Goal: Task Accomplishment & Management: Complete application form

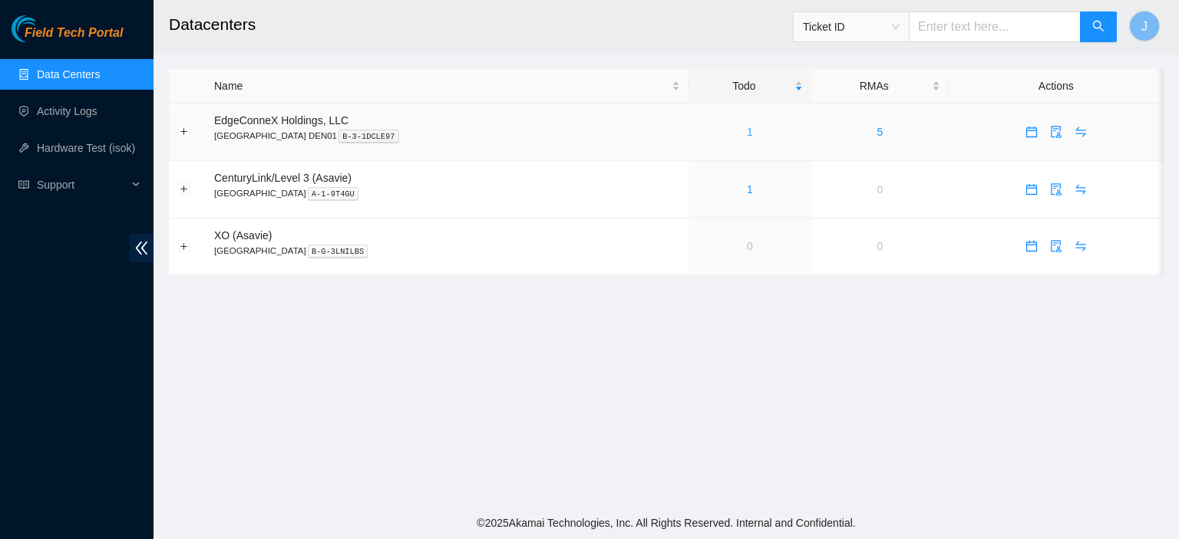
click at [747, 130] on link "1" at bounding box center [750, 132] width 6 height 12
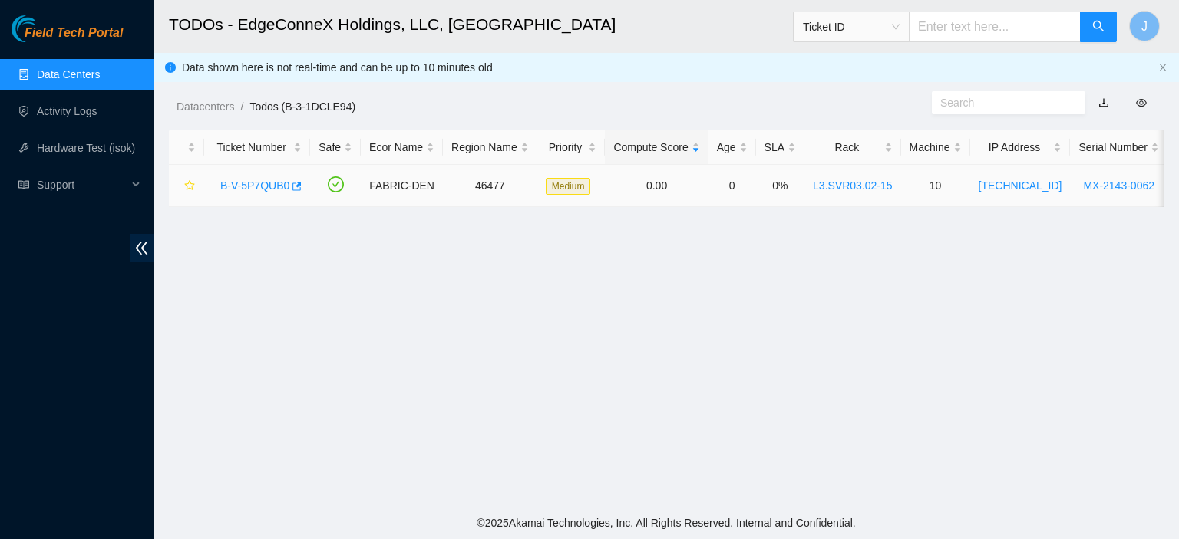
click at [269, 183] on link "B-V-5P7QUB0" at bounding box center [254, 186] width 69 height 12
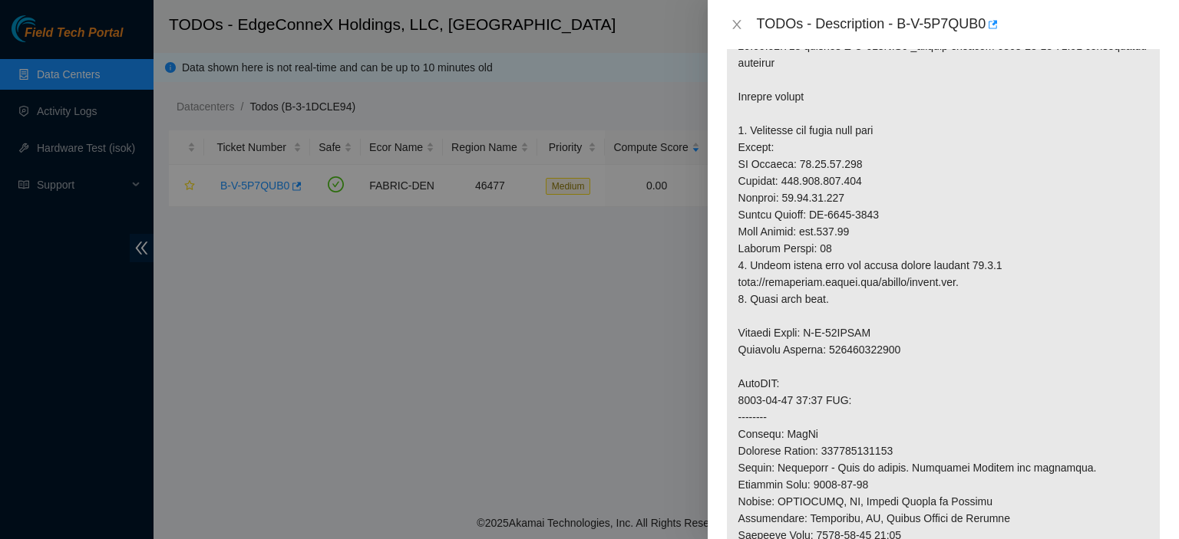
scroll to position [341, 0]
click at [734, 19] on icon "close" at bounding box center [737, 24] width 12 height 12
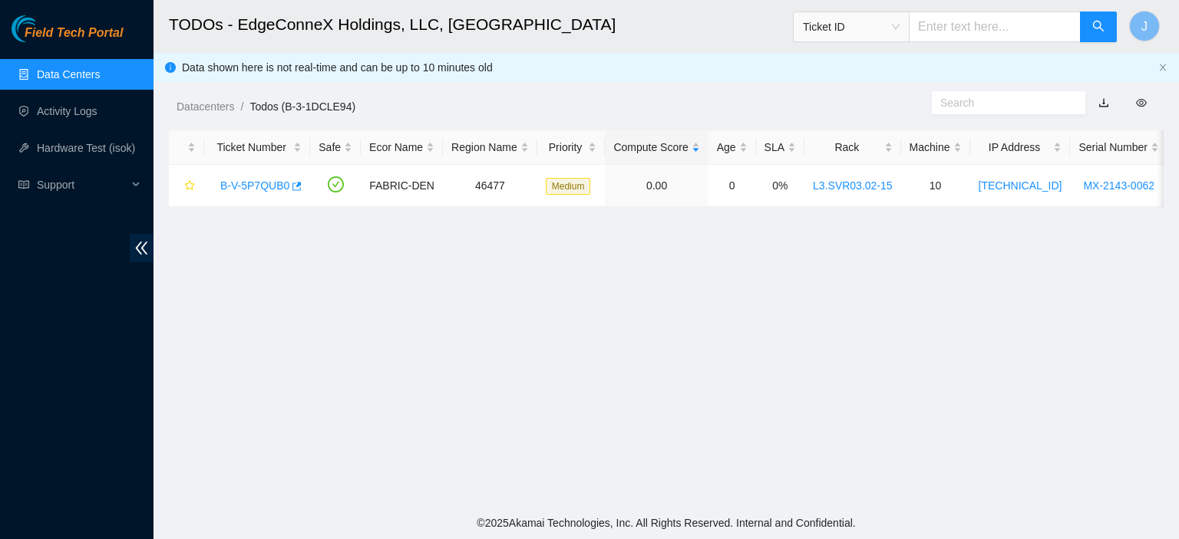
scroll to position [391, 0]
click at [64, 78] on link "Data Centers" at bounding box center [68, 74] width 63 height 12
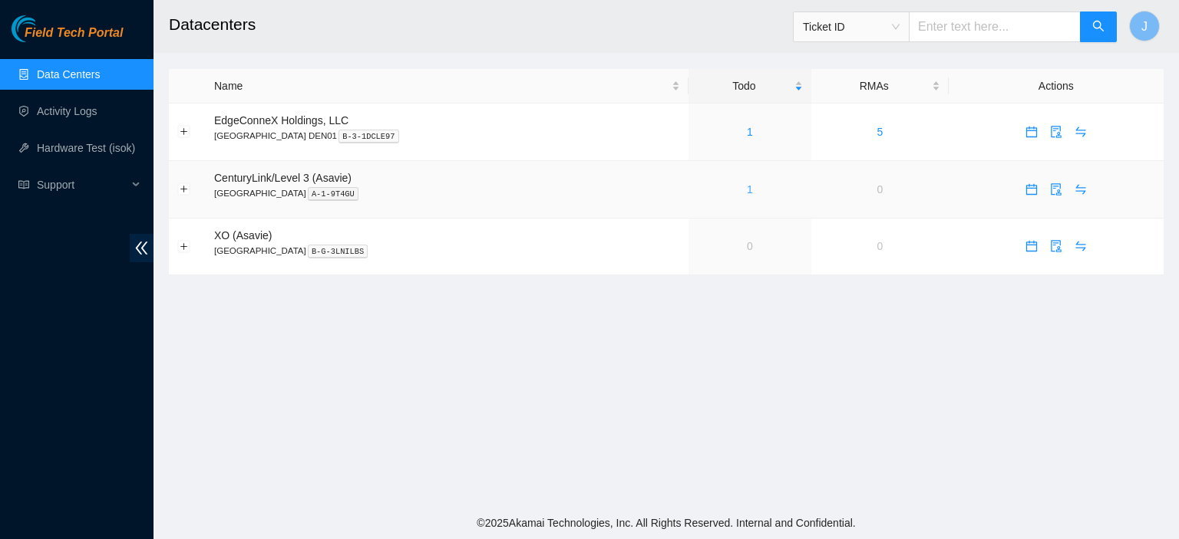
click at [747, 189] on link "1" at bounding box center [750, 189] width 6 height 12
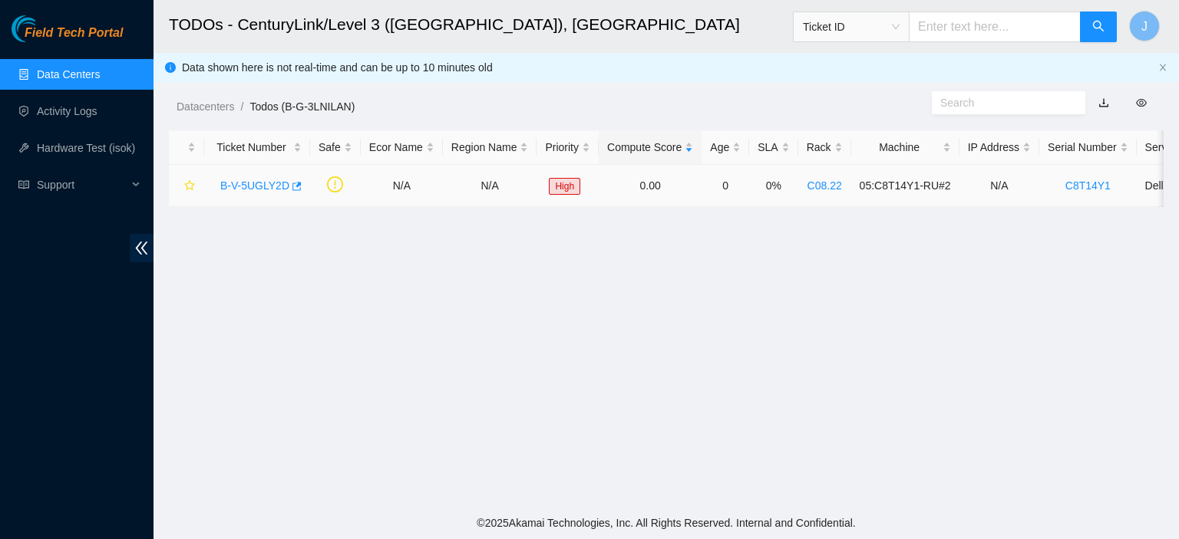
click at [269, 182] on link "B-V-5UGLY2D" at bounding box center [254, 186] width 69 height 12
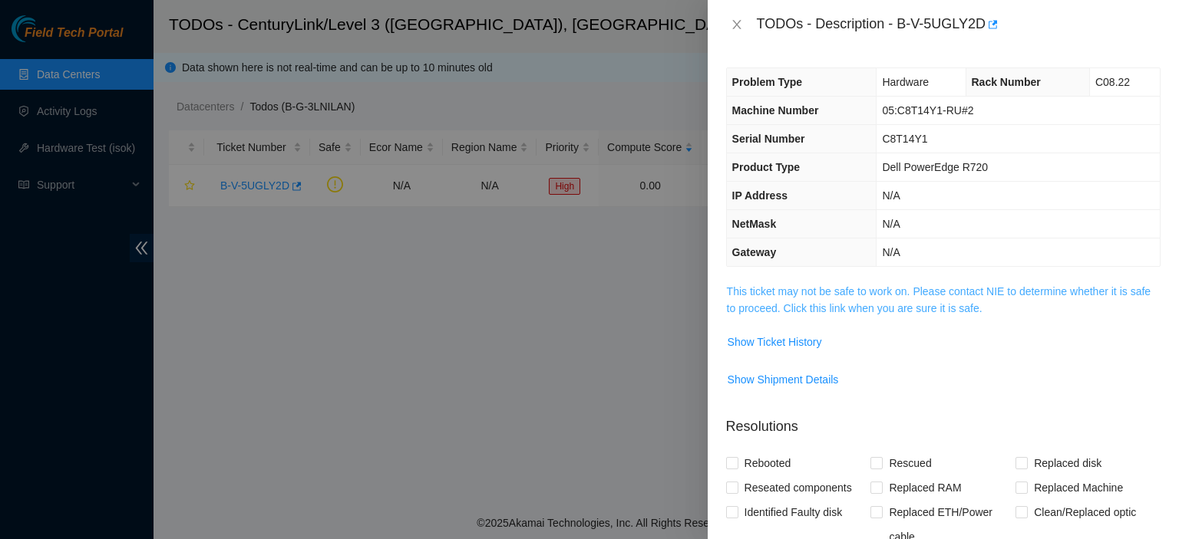
click at [916, 310] on link "This ticket may not be safe to work on. Please contact NIE to determine whether…" at bounding box center [939, 299] width 424 height 29
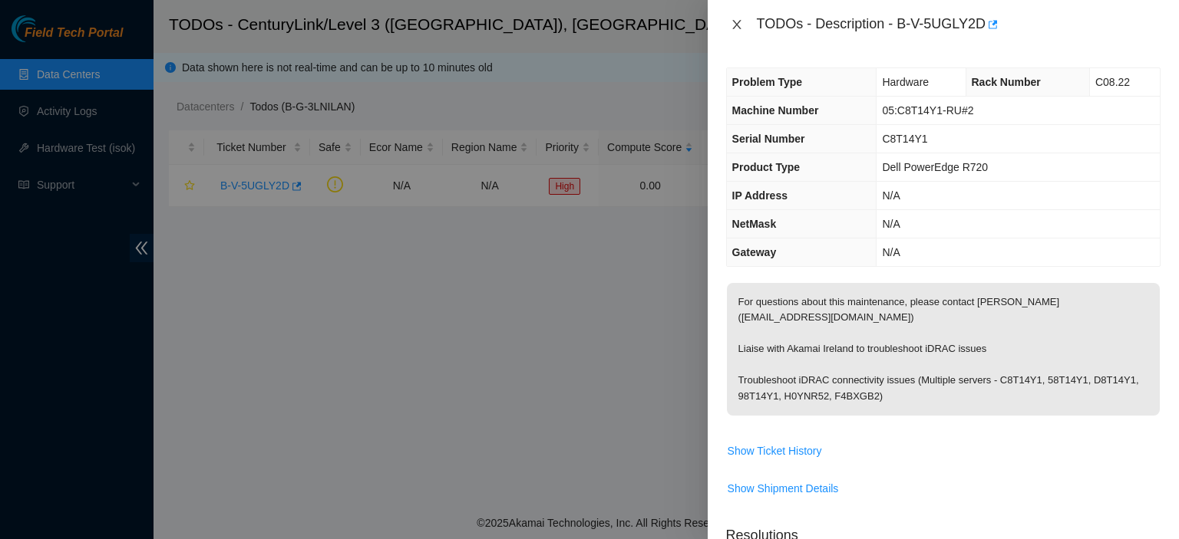
click at [733, 20] on icon "close" at bounding box center [737, 24] width 12 height 12
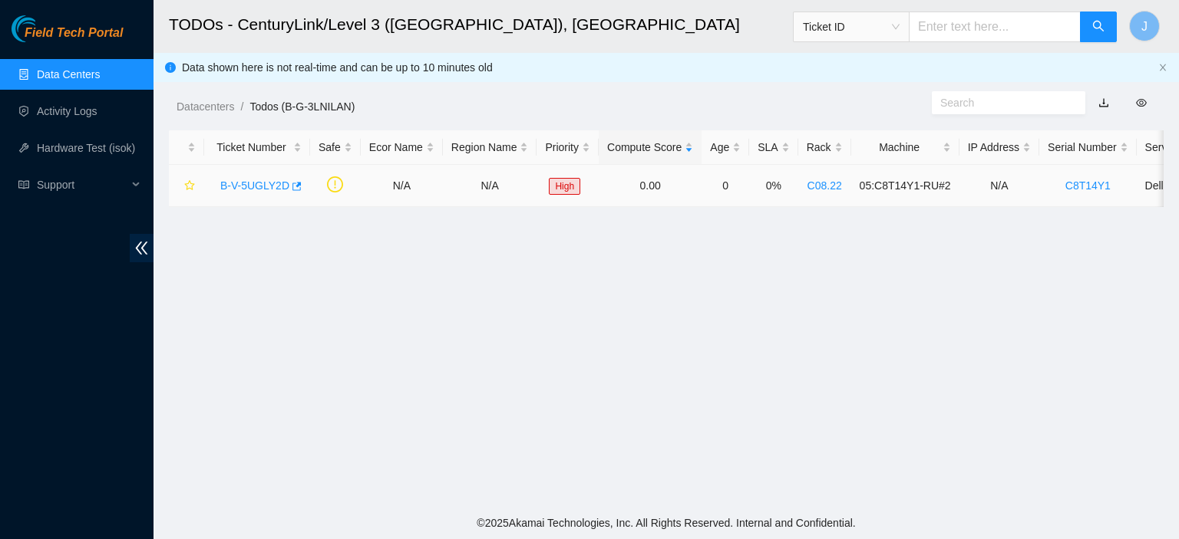
click at [269, 185] on link "B-V-5UGLY2D" at bounding box center [254, 186] width 69 height 12
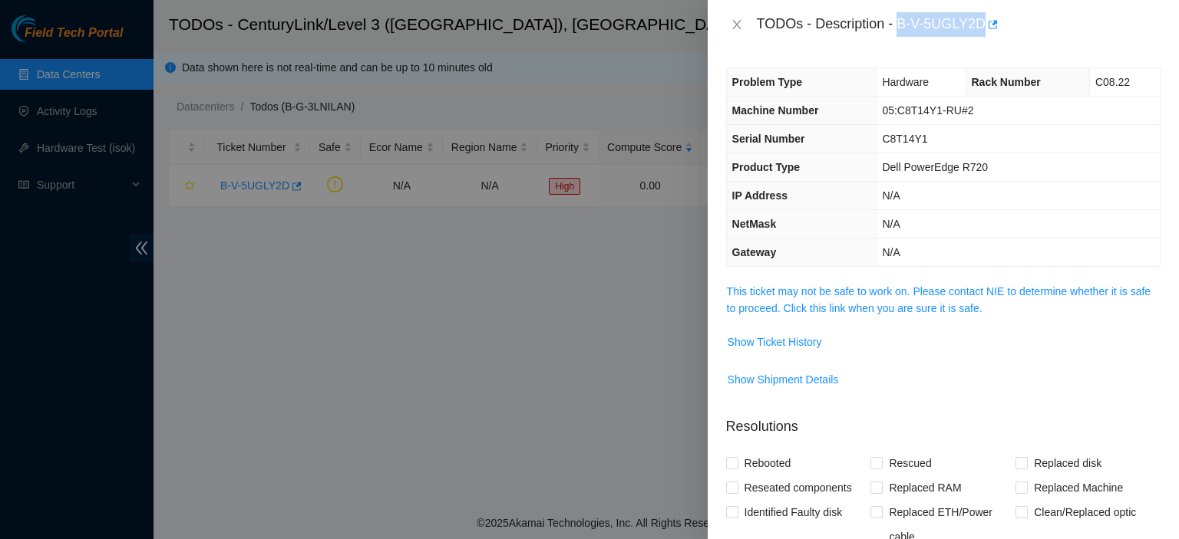
drag, startPoint x: 982, startPoint y: 22, endPoint x: 899, endPoint y: 31, distance: 83.4
click at [899, 31] on div "TODOs - Description - B-V-5UGLY2D" at bounding box center [959, 24] width 404 height 25
copy div "B-V-5UGLY2D"
click at [733, 24] on icon "close" at bounding box center [737, 24] width 12 height 12
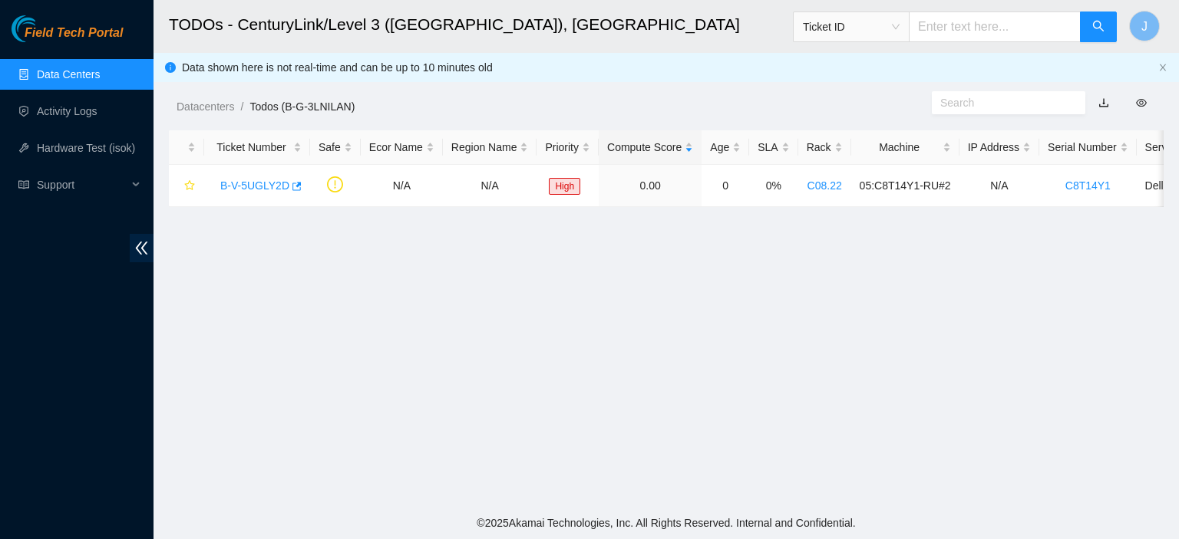
click at [37, 68] on link "Data Centers" at bounding box center [68, 74] width 63 height 12
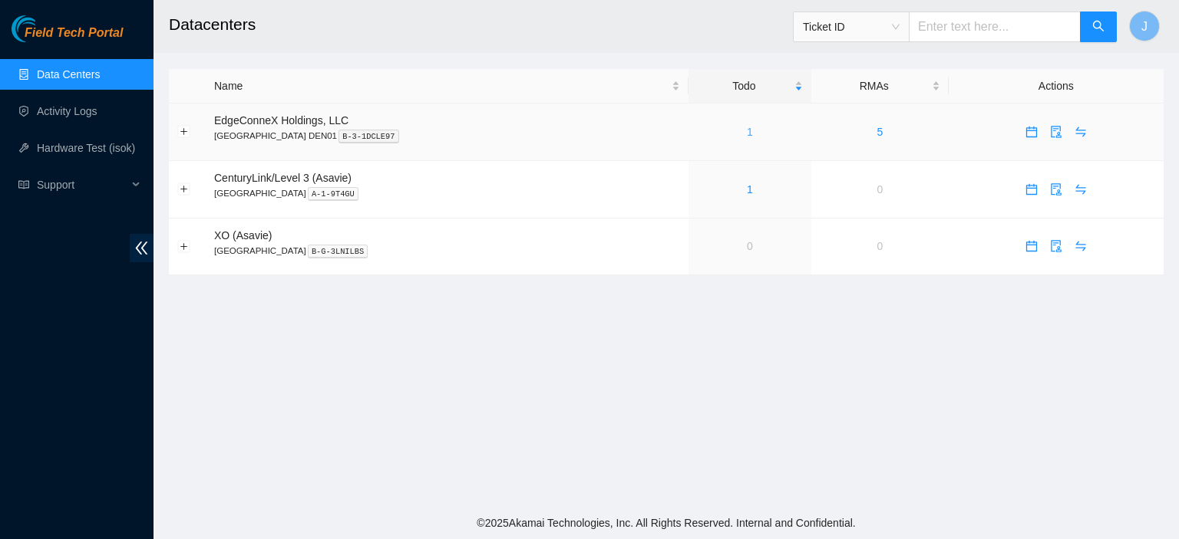
click at [747, 130] on link "1" at bounding box center [750, 132] width 6 height 12
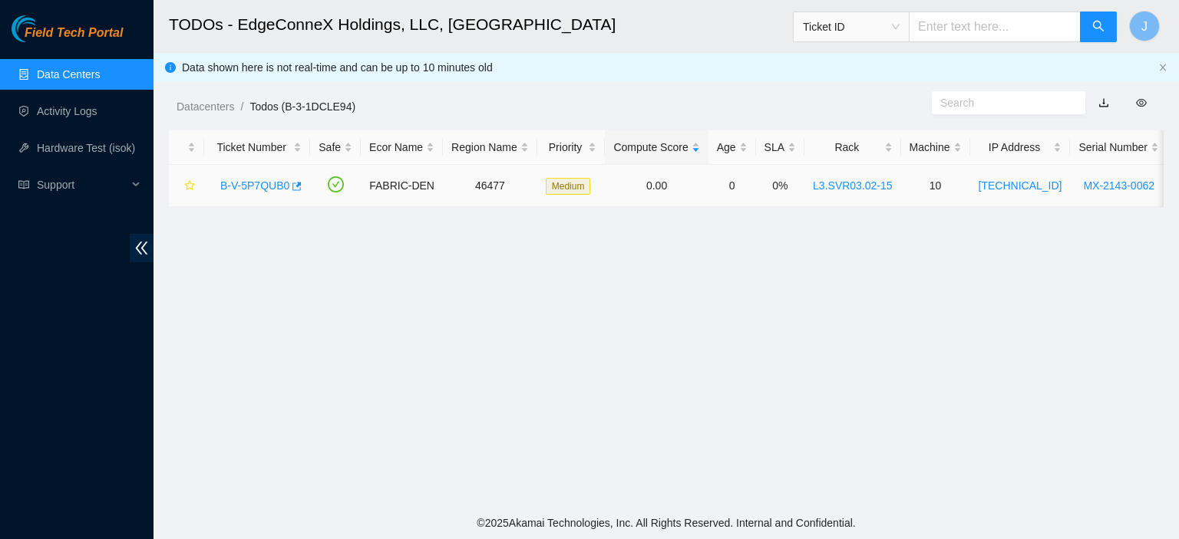
click at [272, 183] on link "B-V-5P7QUB0" at bounding box center [254, 186] width 69 height 12
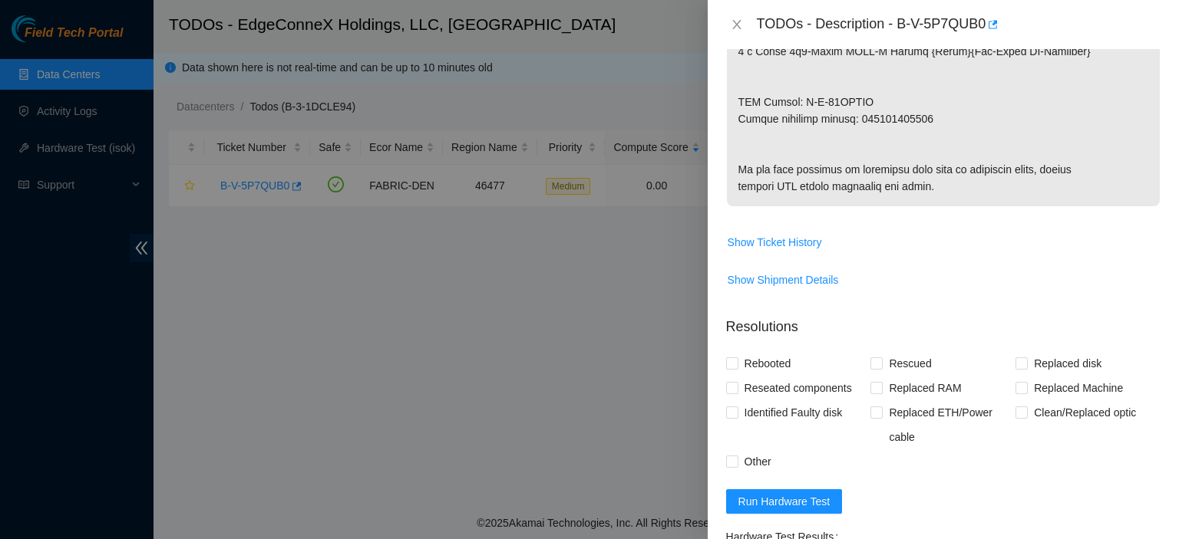
scroll to position [998, 0]
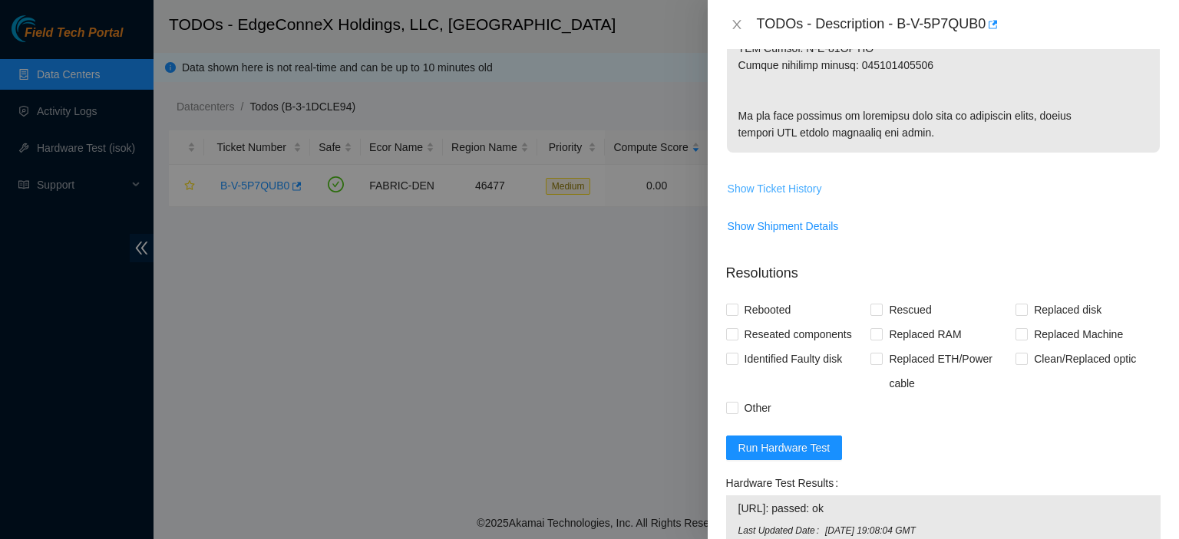
click at [808, 197] on span "Show Ticket History" at bounding box center [774, 188] width 94 height 17
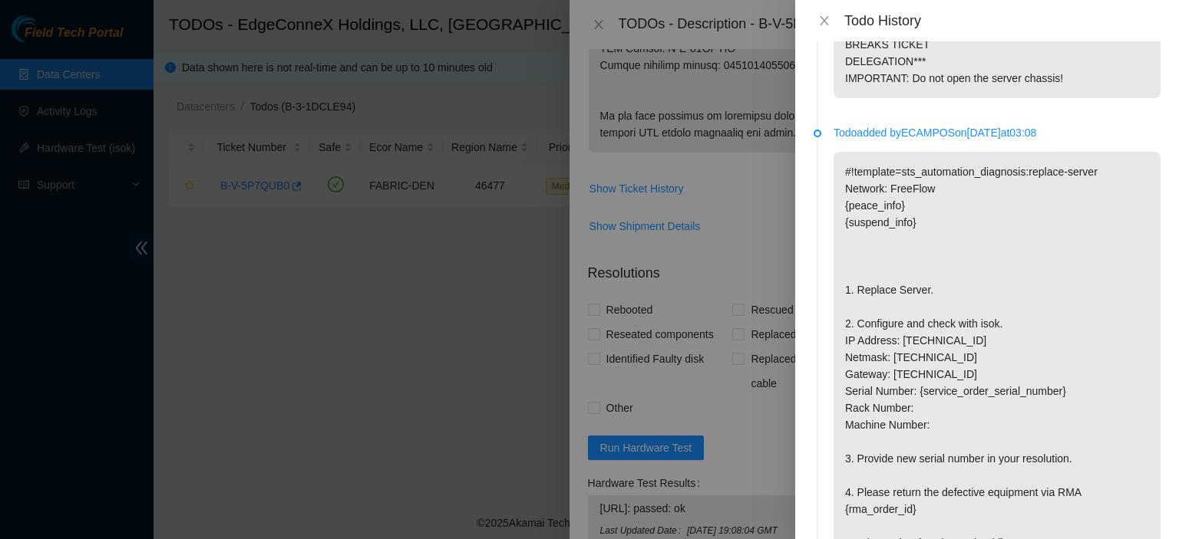
scroll to position [2095, 0]
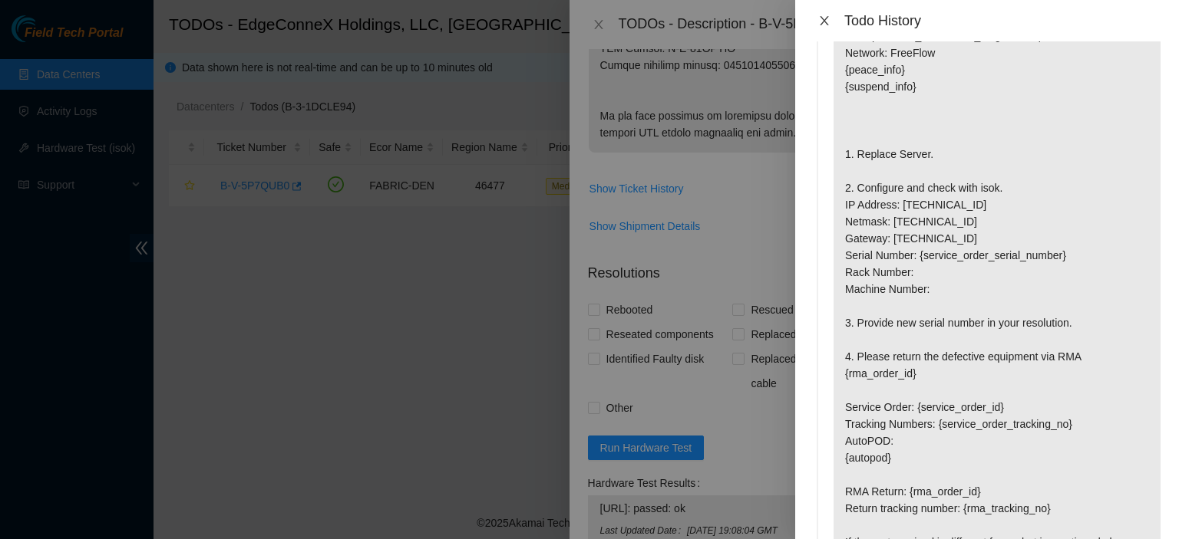
click at [826, 17] on icon "close" at bounding box center [824, 21] width 12 height 12
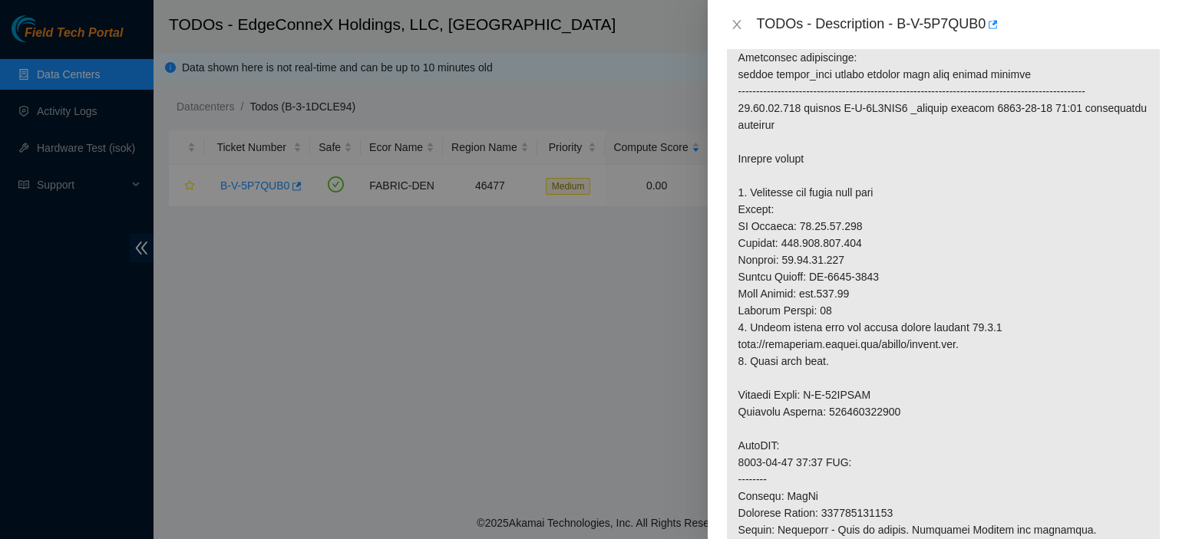
scroll to position [0, 0]
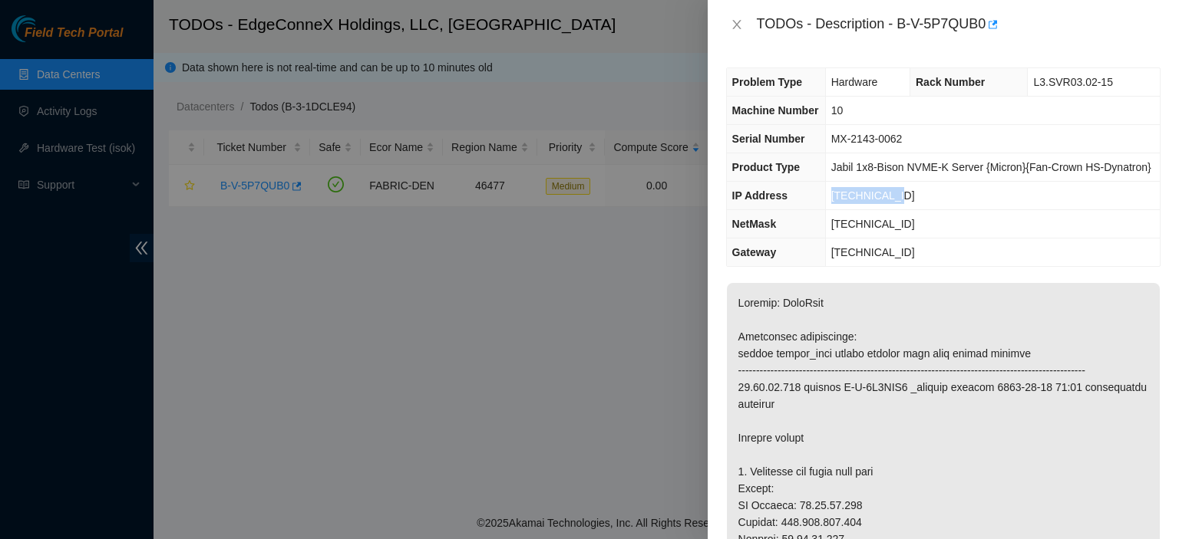
drag, startPoint x: 892, startPoint y: 193, endPoint x: 830, endPoint y: 193, distance: 62.2
click at [830, 193] on td "23.33.89.146" at bounding box center [992, 196] width 335 height 28
copy span "23.33.89.146"
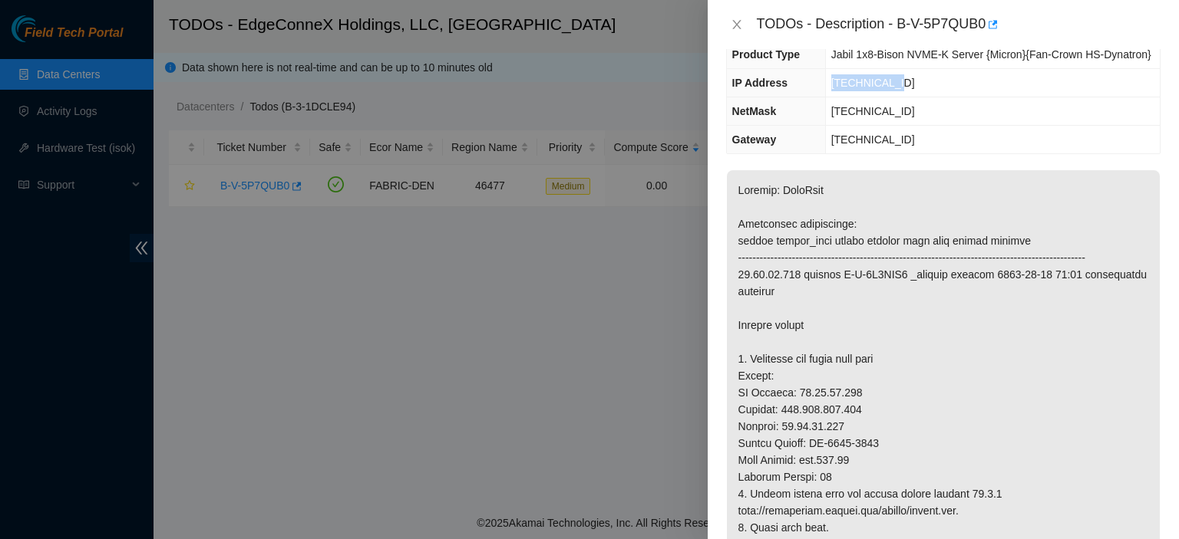
scroll to position [117, 0]
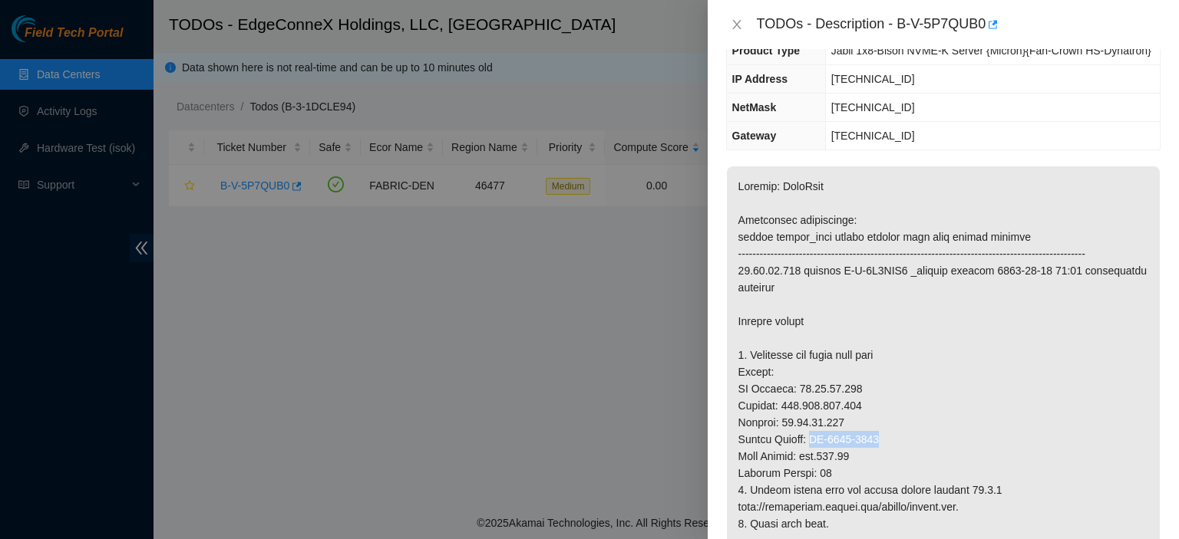
drag, startPoint x: 887, startPoint y: 454, endPoint x: 811, endPoint y: 457, distance: 76.0
copy p "MX-2133-0659"
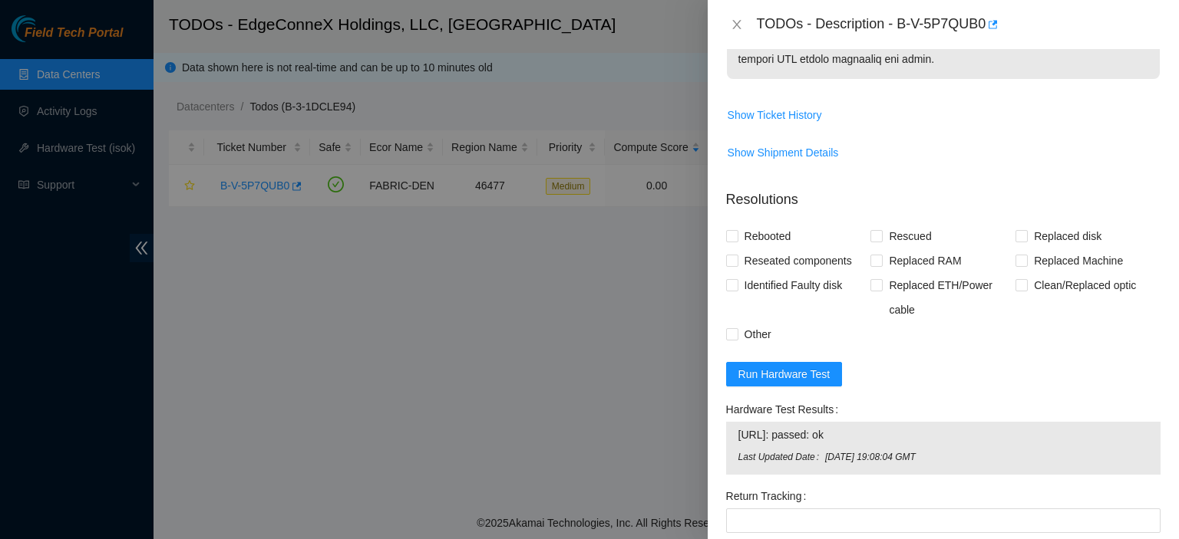
scroll to position [1228, 0]
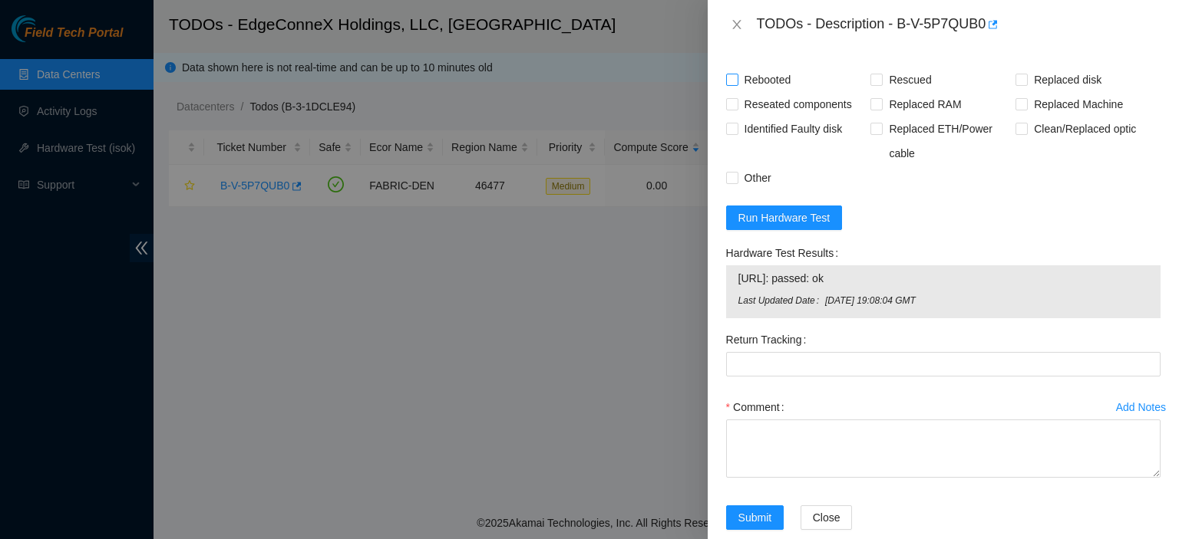
click at [737, 86] on span at bounding box center [732, 80] width 12 height 12
click at [737, 84] on input "Rebooted" at bounding box center [731, 79] width 11 height 11
checkbox input "true"
click at [874, 84] on input "Rescued" at bounding box center [875, 79] width 11 height 11
checkbox input "true"
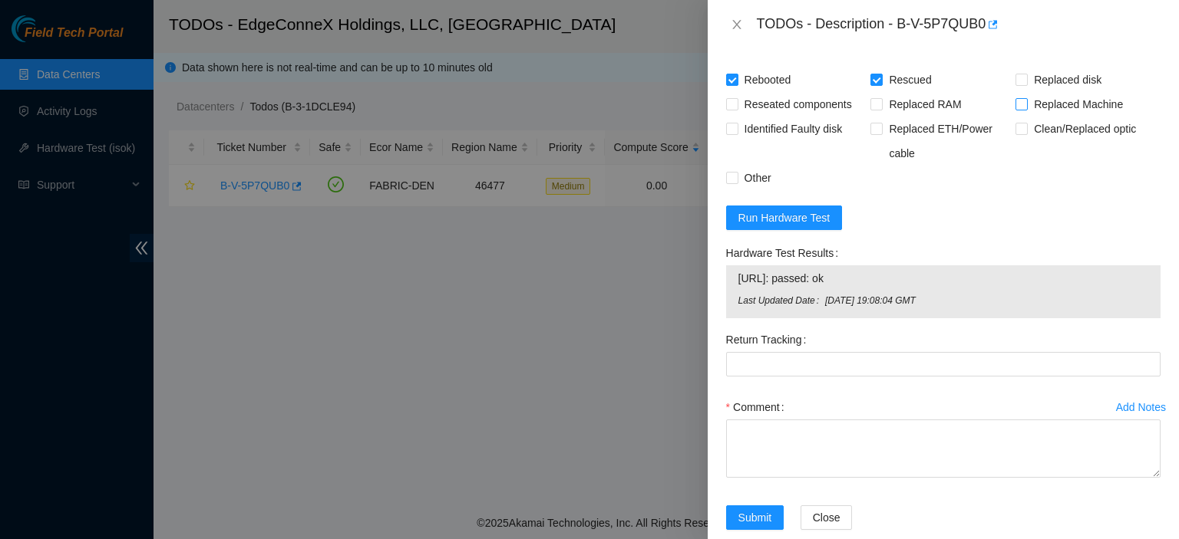
click at [1015, 109] on input "Replaced Machine" at bounding box center [1020, 103] width 11 height 11
checkbox input "true"
click at [827, 478] on textarea "Comment" at bounding box center [943, 449] width 434 height 58
paste textarea "MX-2133-0659"
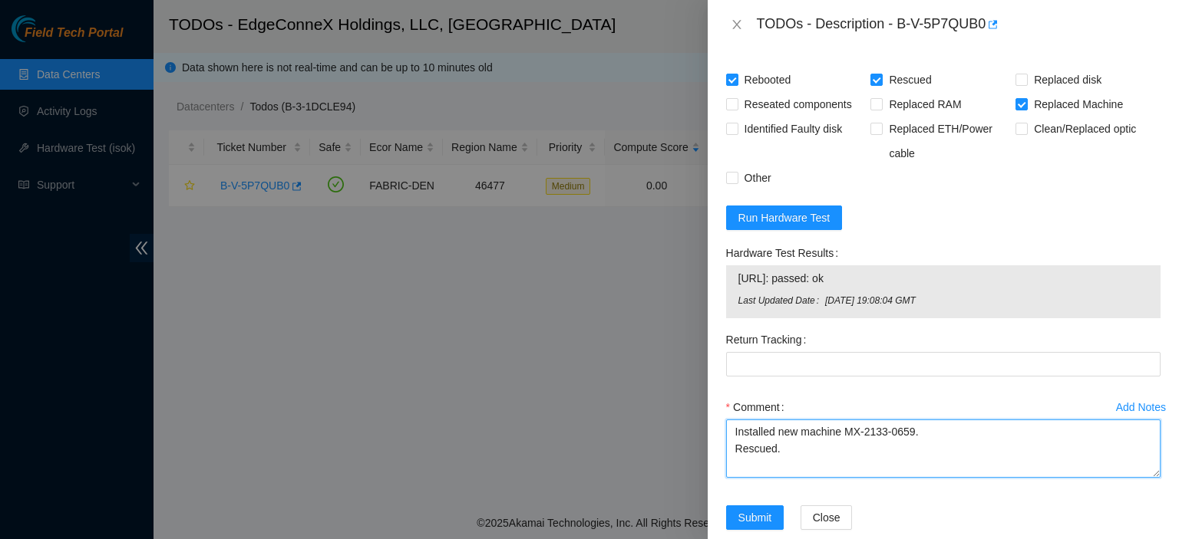
scroll to position [1244, 0]
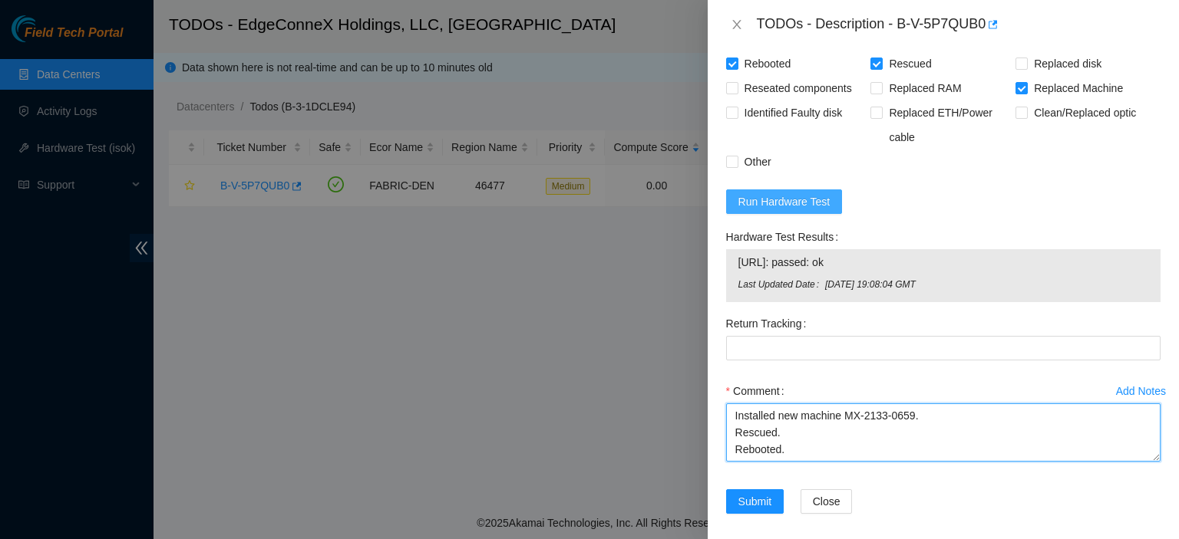
type textarea "Installed new machine MX-2133-0659. Rescued. Rebooted."
click at [772, 210] on span "Run Hardware Test" at bounding box center [784, 201] width 92 height 17
